Goal: Entertainment & Leisure: Consume media (video, audio)

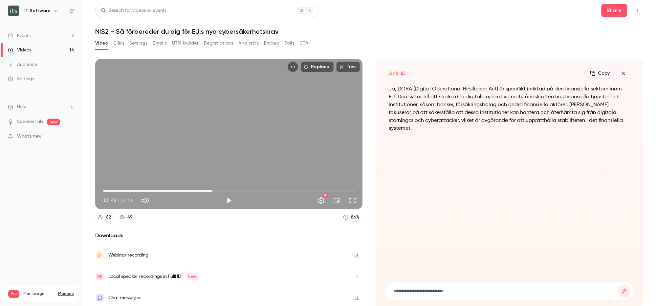
drag, startPoint x: 102, startPoint y: 186, endPoint x: 211, endPoint y: 190, distance: 108.7
click at [211, 190] on span "17:36" at bounding box center [212, 191] width 2 height 2
drag, startPoint x: 211, startPoint y: 190, endPoint x: 222, endPoint y: 189, distance: 10.5
click at [222, 190] on span "19:25" at bounding box center [223, 191] width 2 height 2
drag, startPoint x: 222, startPoint y: 189, endPoint x: 231, endPoint y: 189, distance: 9.5
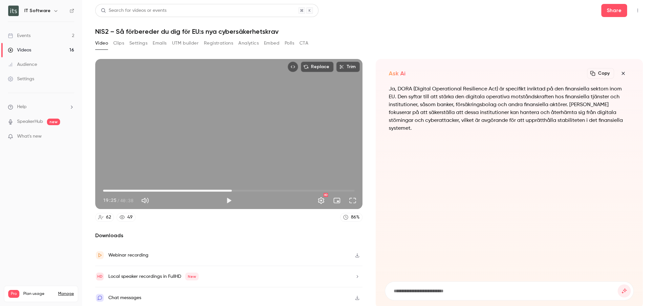
click at [231, 190] on span "20:49" at bounding box center [232, 191] width 2 height 2
drag, startPoint x: 231, startPoint y: 190, endPoint x: 238, endPoint y: 190, distance: 6.9
click at [239, 190] on span "22:06" at bounding box center [240, 191] width 2 height 2
drag, startPoint x: 238, startPoint y: 190, endPoint x: 242, endPoint y: 190, distance: 3.6
click at [242, 190] on span "22:41" at bounding box center [243, 191] width 2 height 2
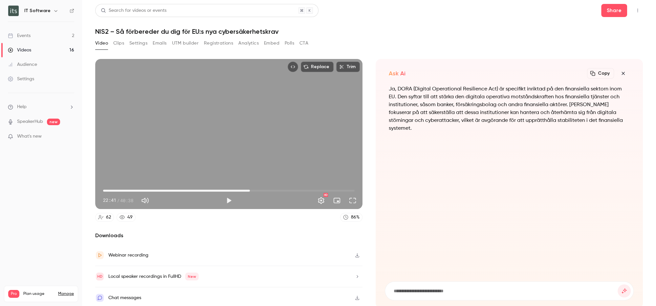
drag, startPoint x: 243, startPoint y: 190, endPoint x: 248, endPoint y: 190, distance: 5.2
click at [249, 190] on span "23:43" at bounding box center [250, 191] width 2 height 2
drag, startPoint x: 249, startPoint y: 190, endPoint x: 257, endPoint y: 190, distance: 7.9
click at [256, 190] on span "24:37" at bounding box center [255, 191] width 2 height 2
click at [259, 190] on span "25:26" at bounding box center [260, 191] width 2 height 2
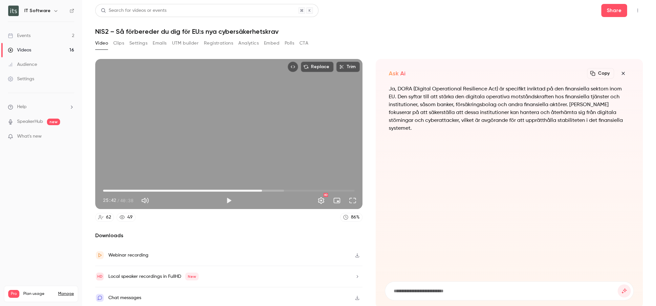
click at [261, 190] on span "25:42" at bounding box center [262, 191] width 2 height 2
click at [263, 190] on span "26:07" at bounding box center [264, 191] width 2 height 2
click at [265, 190] on span "26:07" at bounding box center [264, 191] width 2 height 2
click at [268, 190] on span "26:36" at bounding box center [268, 191] width 2 height 2
click at [270, 190] on span "26:56" at bounding box center [270, 191] width 2 height 2
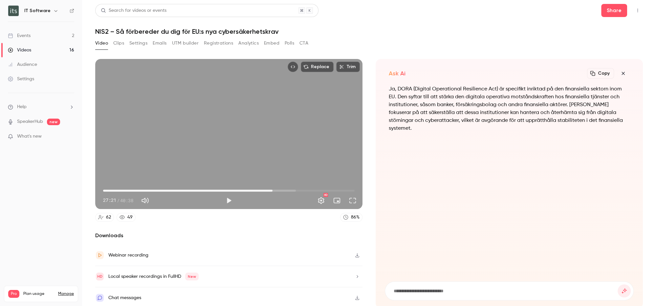
type input "******"
click at [274, 190] on span "27:21" at bounding box center [228, 191] width 251 height 10
